Goal: Information Seeking & Learning: Understand process/instructions

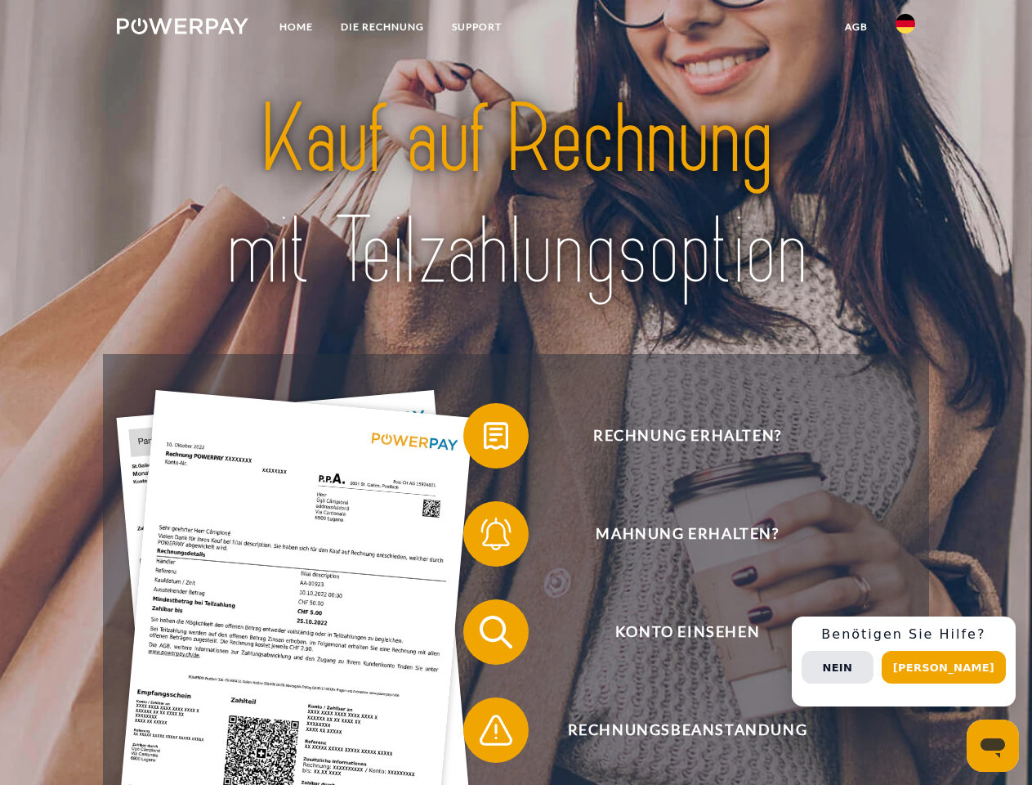
click at [182, 29] on img at bounding box center [183, 26] width 132 height 16
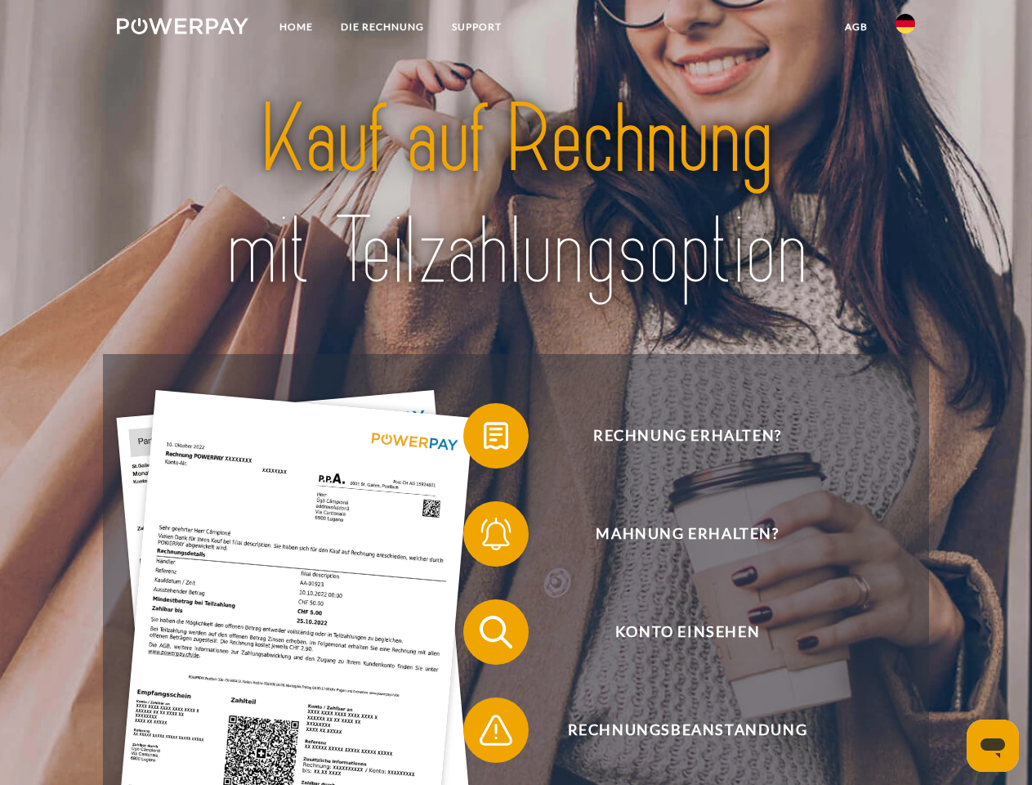
click at [906, 29] on img at bounding box center [906, 24] width 20 height 20
click at [856, 27] on link "agb" at bounding box center [856, 26] width 51 height 29
click at [484, 439] on span at bounding box center [472, 436] width 82 height 82
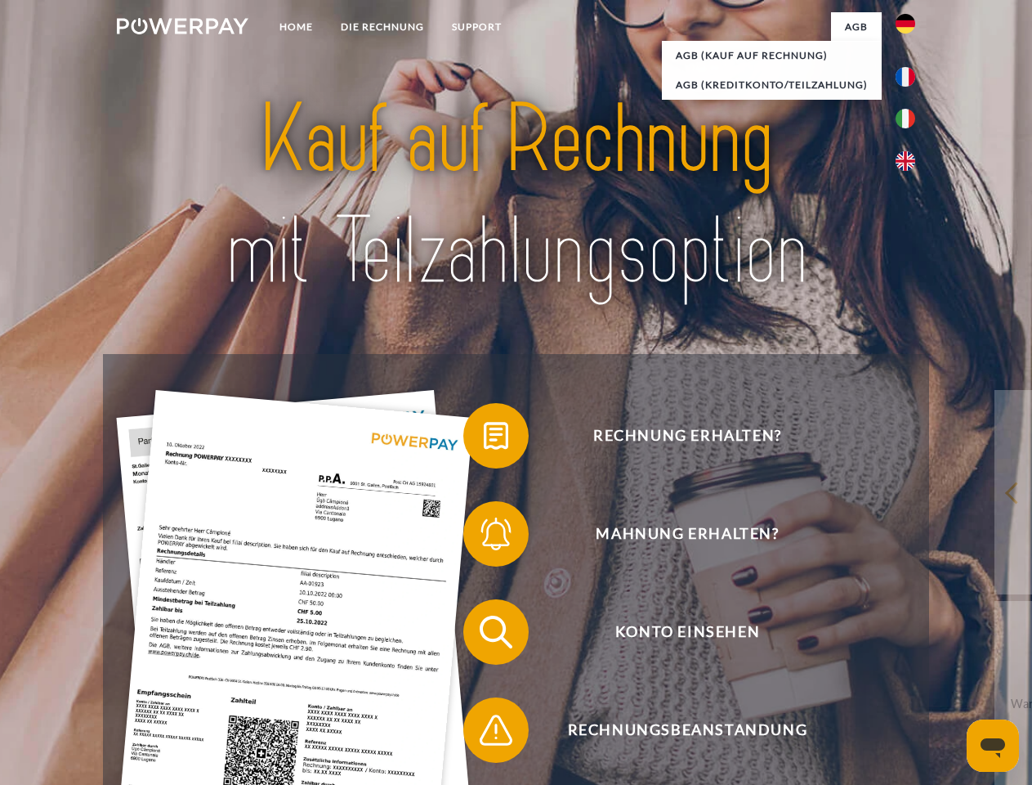
click at [484, 537] on span at bounding box center [472, 534] width 82 height 82
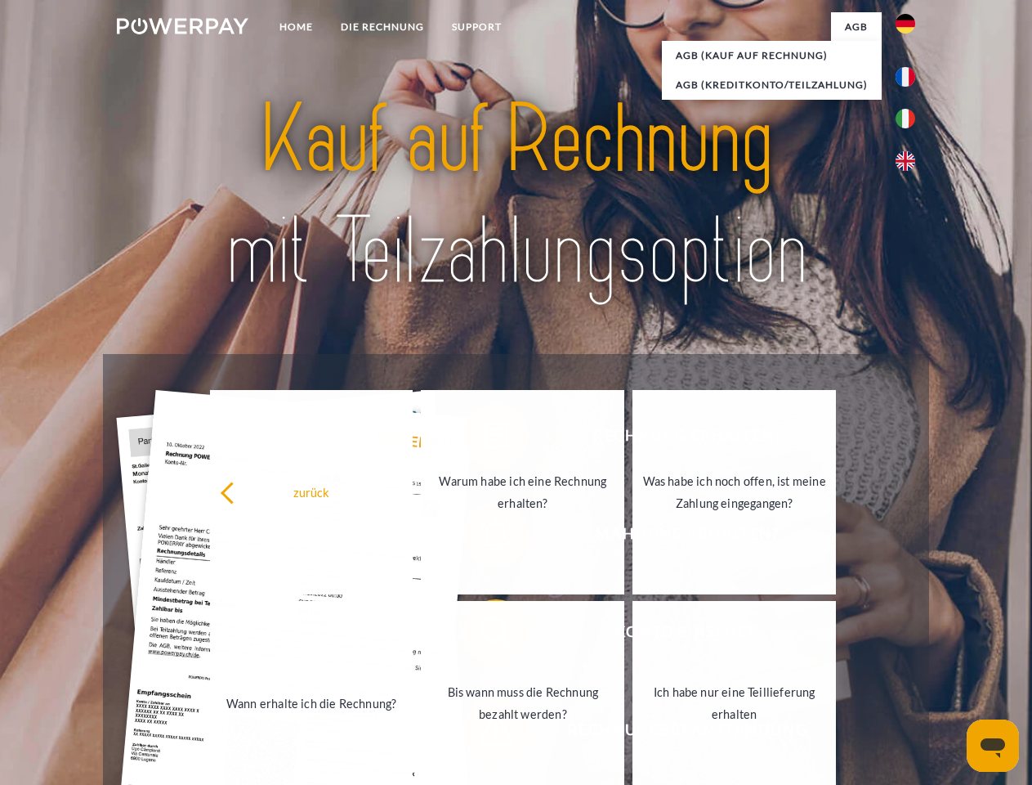
click at [484, 635] on link "Bis wann muss die Rechnung bezahlt werden?" at bounding box center [523, 703] width 204 height 204
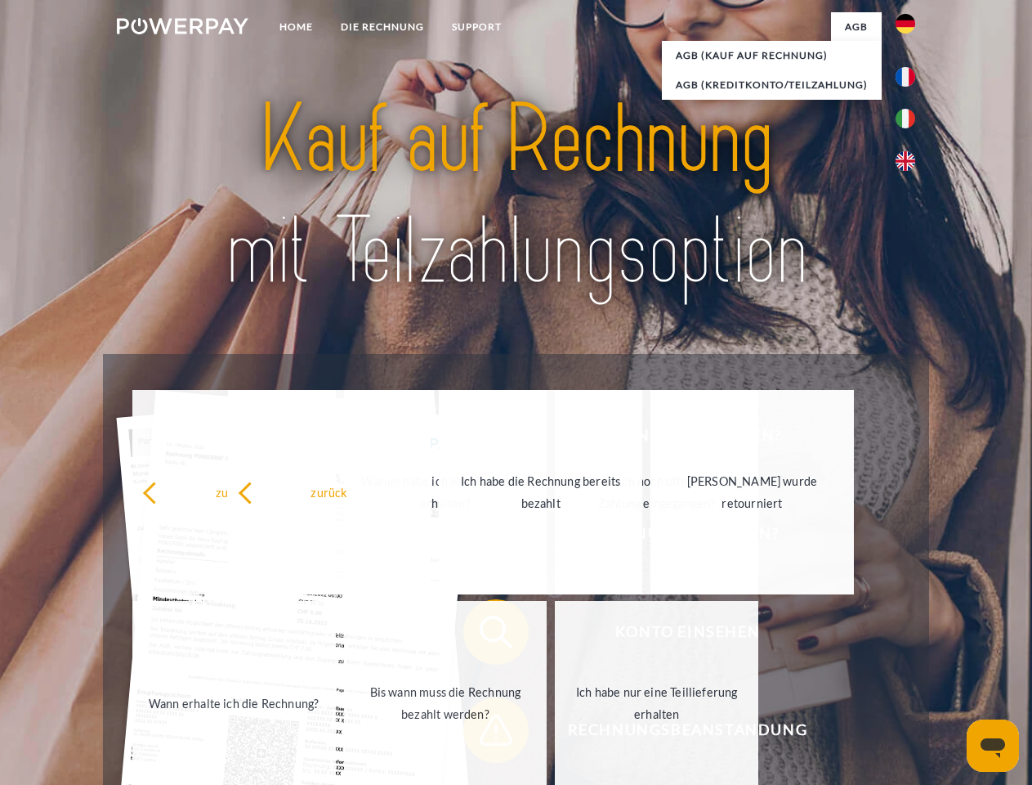
click at [484, 733] on span at bounding box center [472, 730] width 82 height 82
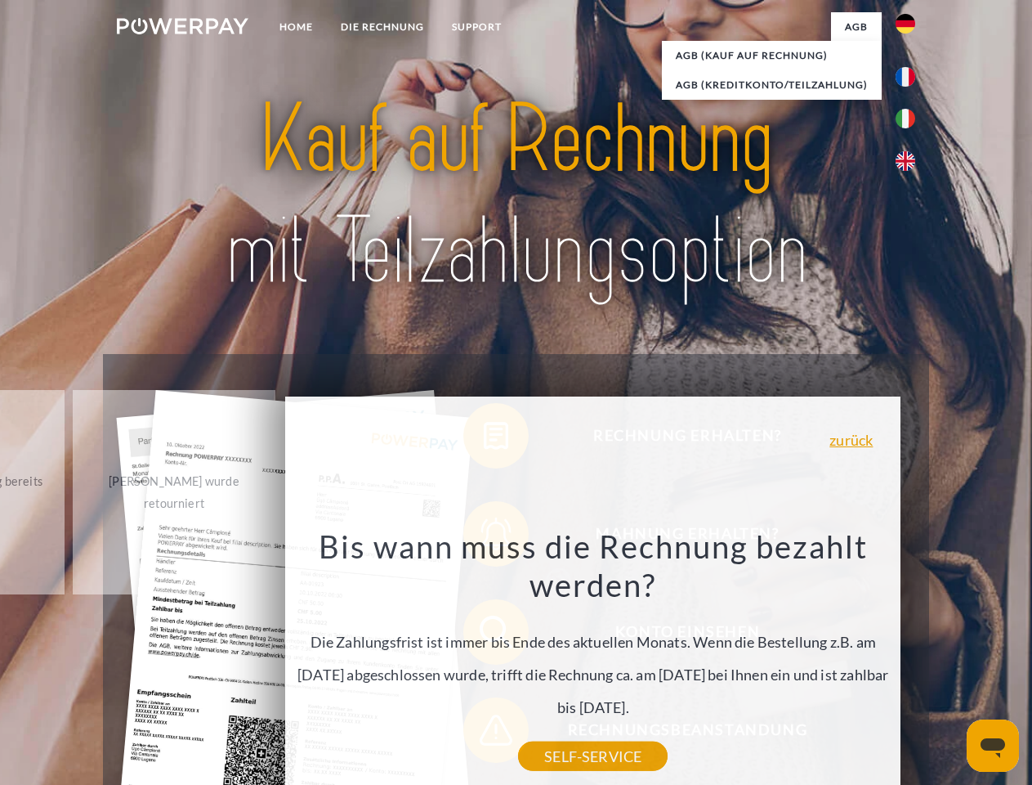
click at [910, 661] on div "Rechnung erhalten? Mahnung erhalten? Konto einsehen" at bounding box center [516, 681] width 826 height 654
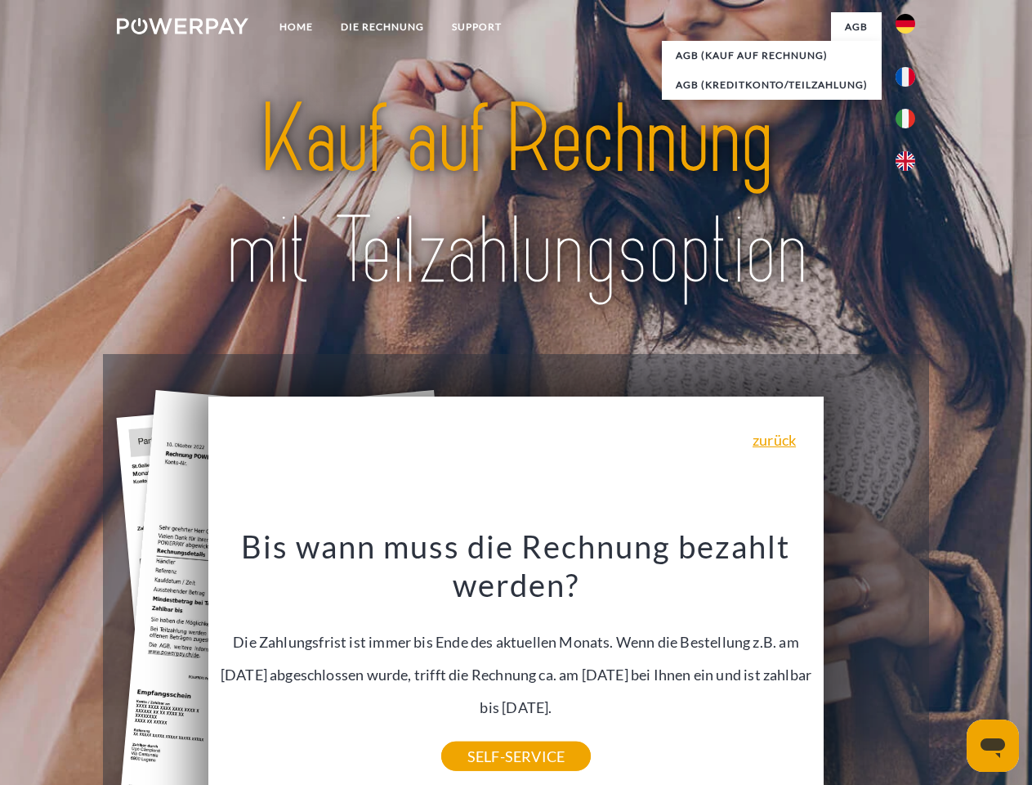
click at [870, 665] on span "Konto einsehen" at bounding box center [687, 631] width 401 height 65
click at [950, 667] on header "Home DIE RECHNUNG SUPPORT" at bounding box center [516, 564] width 1032 height 1129
